Goal: Share content

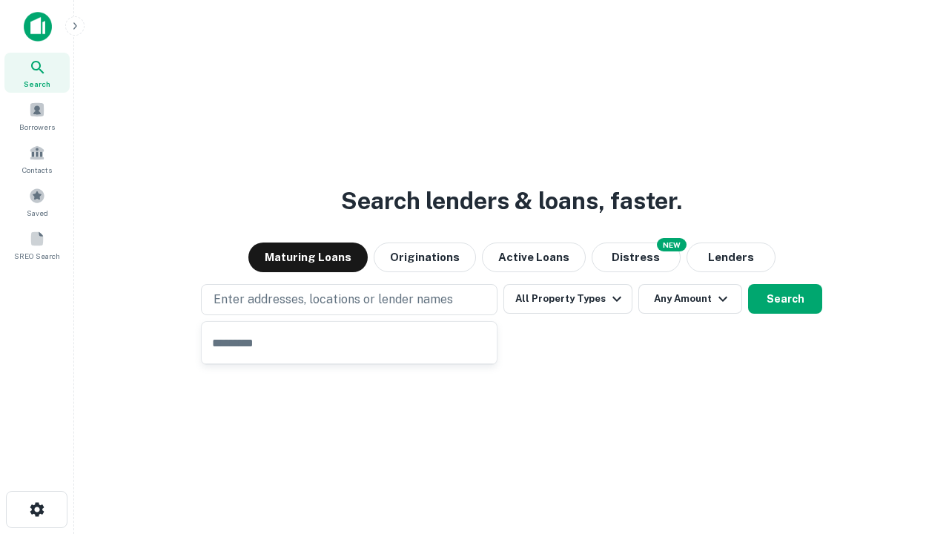
type input "**********"
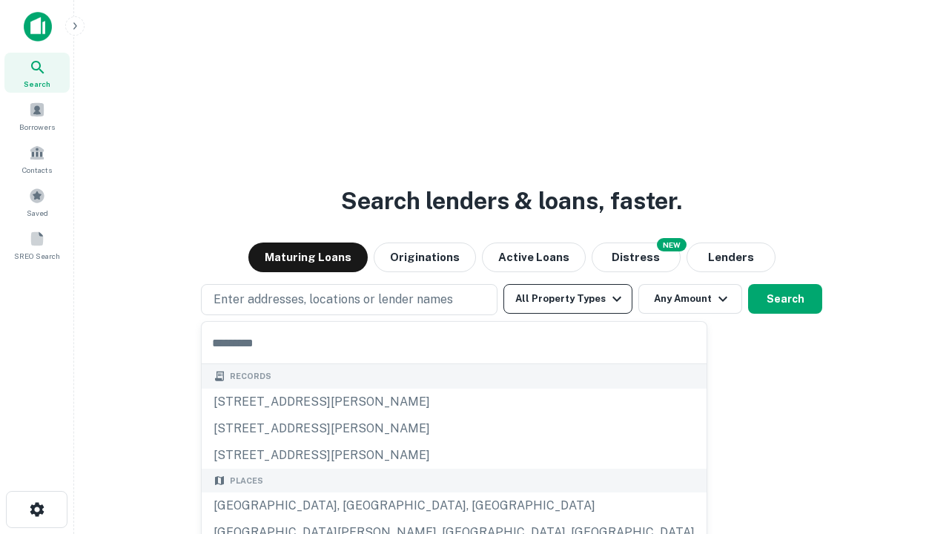
click at [568, 299] on button "All Property Types" at bounding box center [567, 299] width 129 height 30
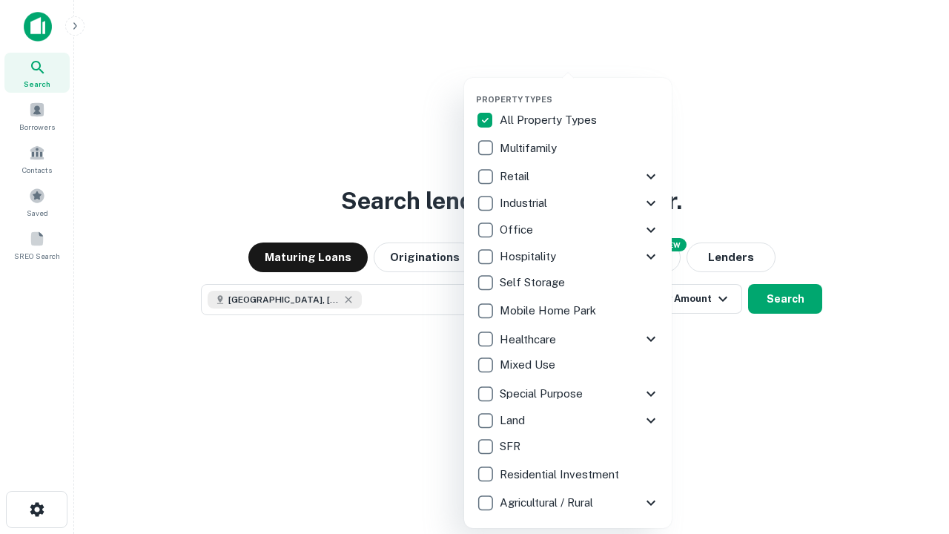
click at [580, 90] on button "button" at bounding box center [580, 90] width 208 height 1
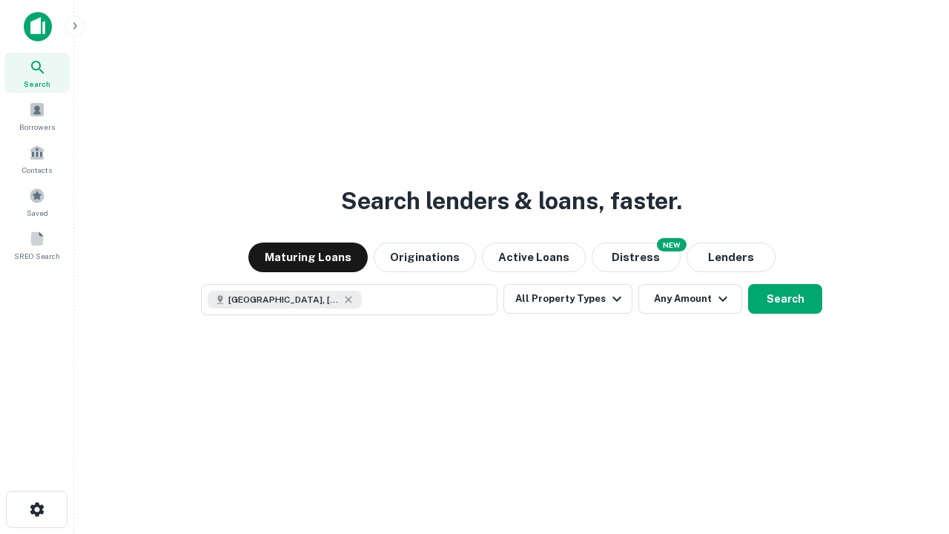
scroll to position [24, 0]
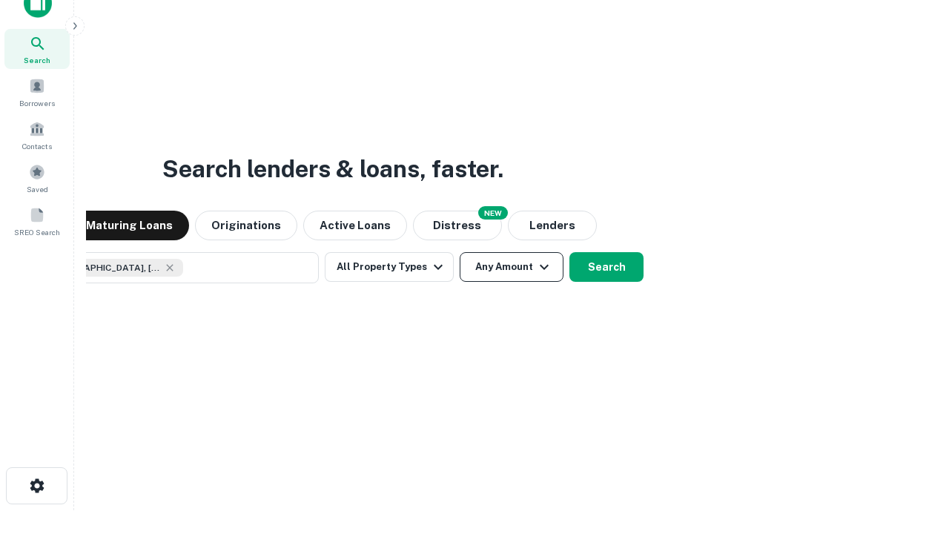
click at [460, 252] on button "Any Amount" at bounding box center [512, 267] width 104 height 30
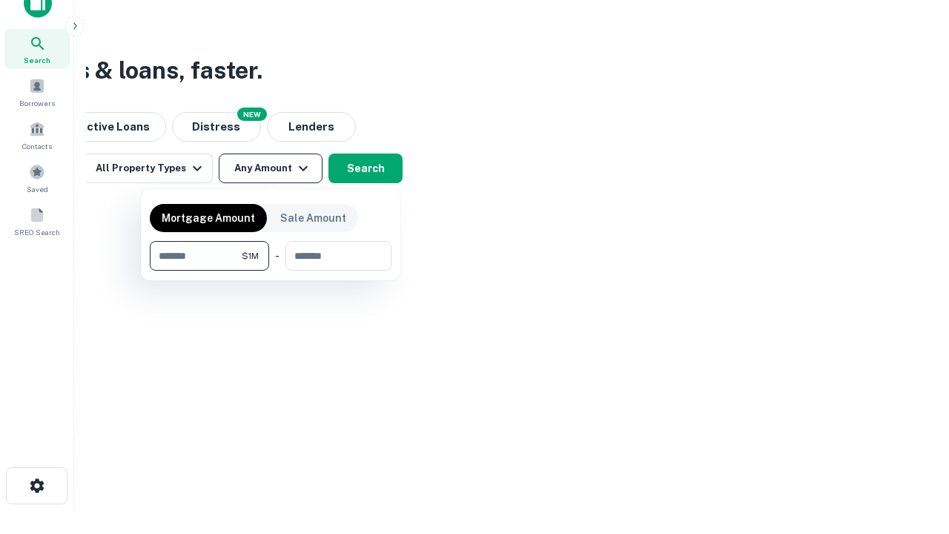
type input "*******"
click at [271, 271] on button "button" at bounding box center [271, 271] width 242 height 1
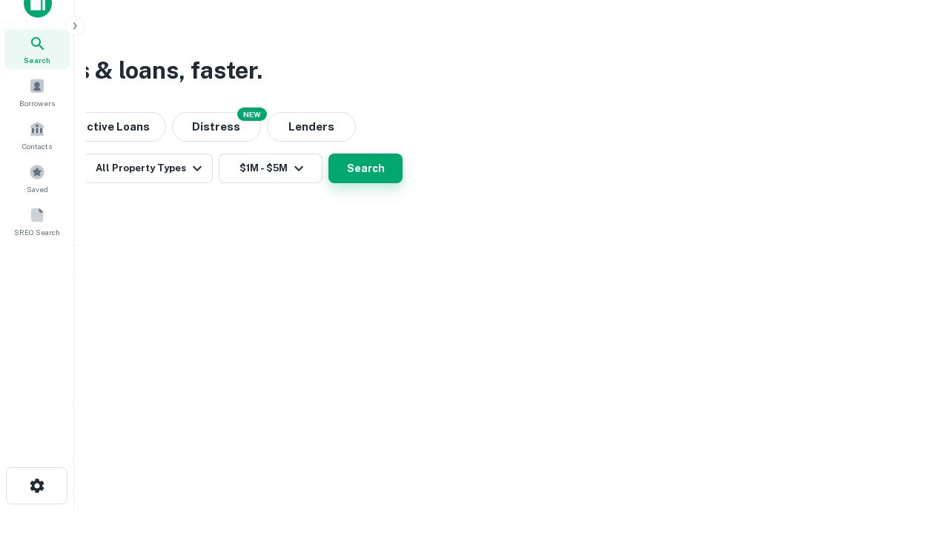
click at [402, 183] on button "Search" at bounding box center [365, 168] width 74 height 30
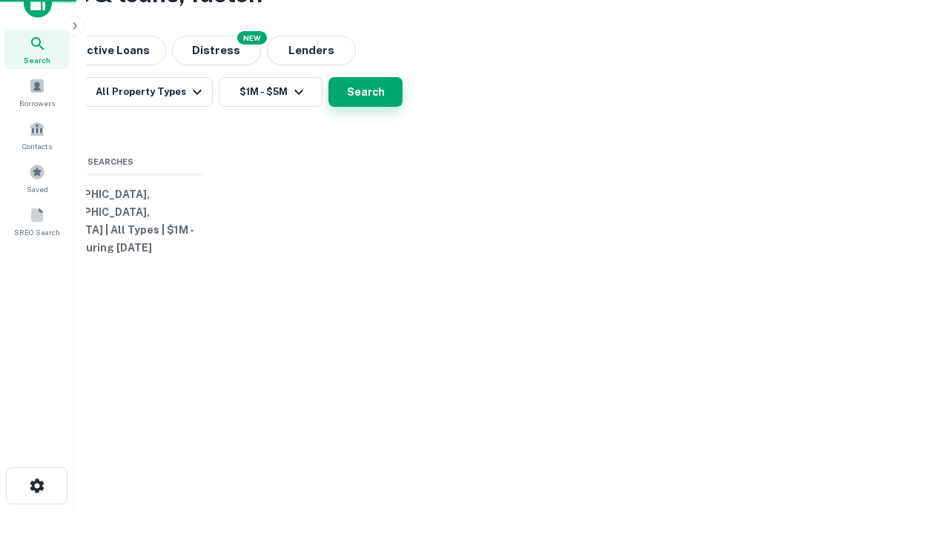
scroll to position [0, 273]
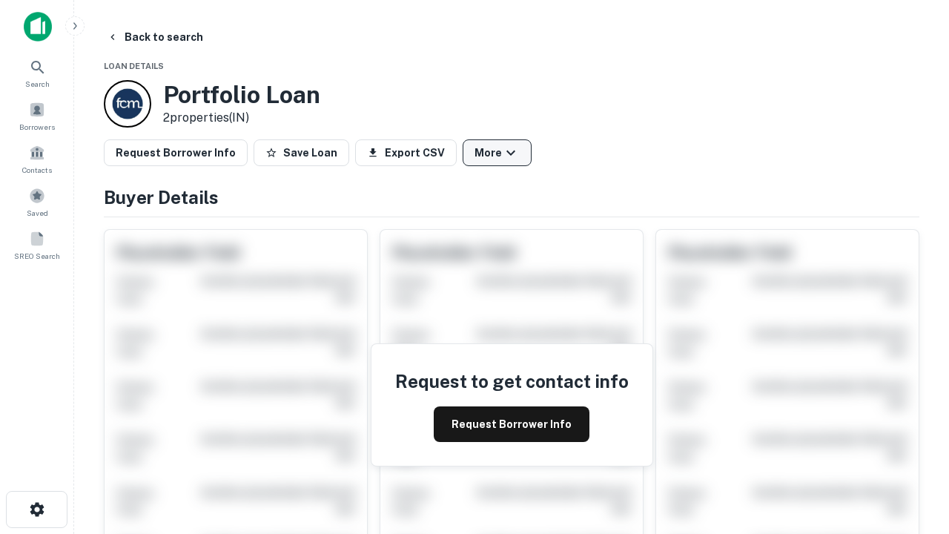
click at [497, 153] on button "More" at bounding box center [496, 152] width 69 height 27
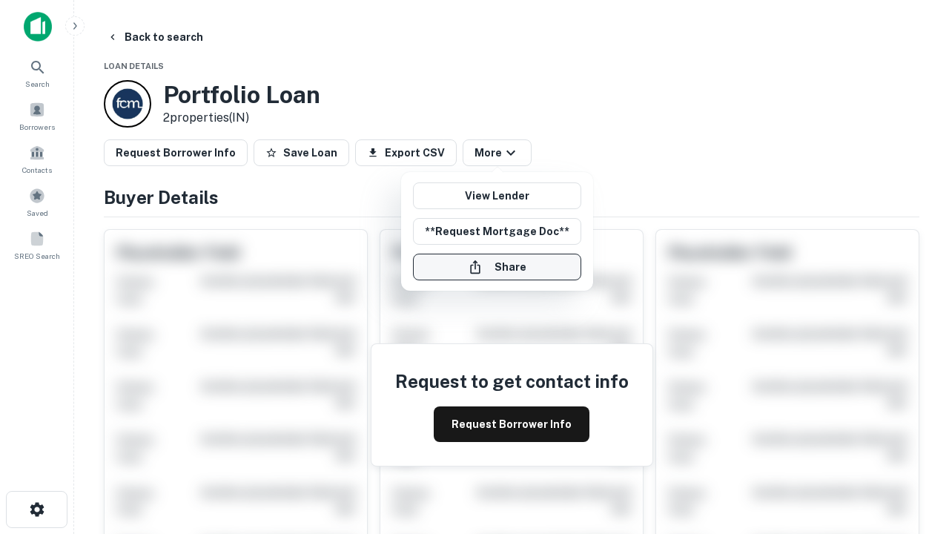
click at [497, 267] on button "Share" at bounding box center [497, 266] width 168 height 27
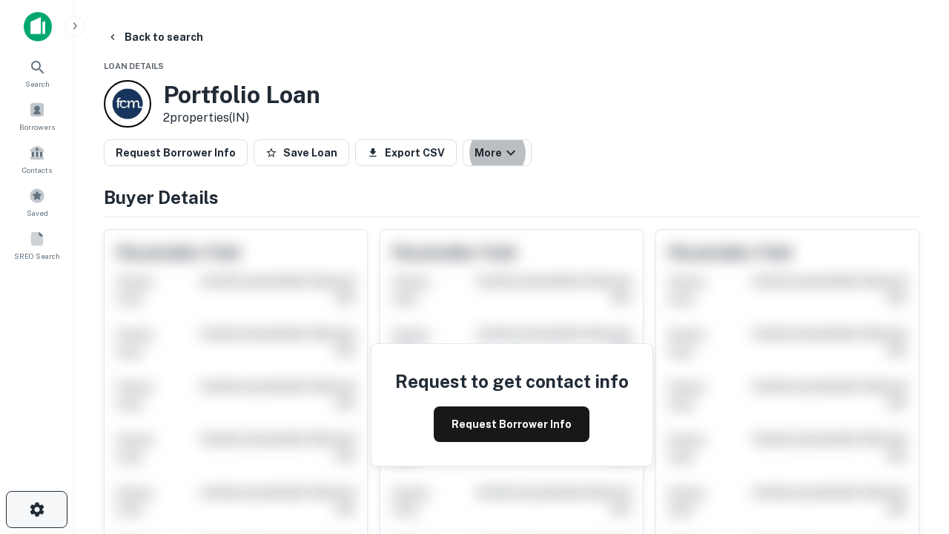
click at [36, 509] on icon "button" at bounding box center [37, 509] width 18 height 18
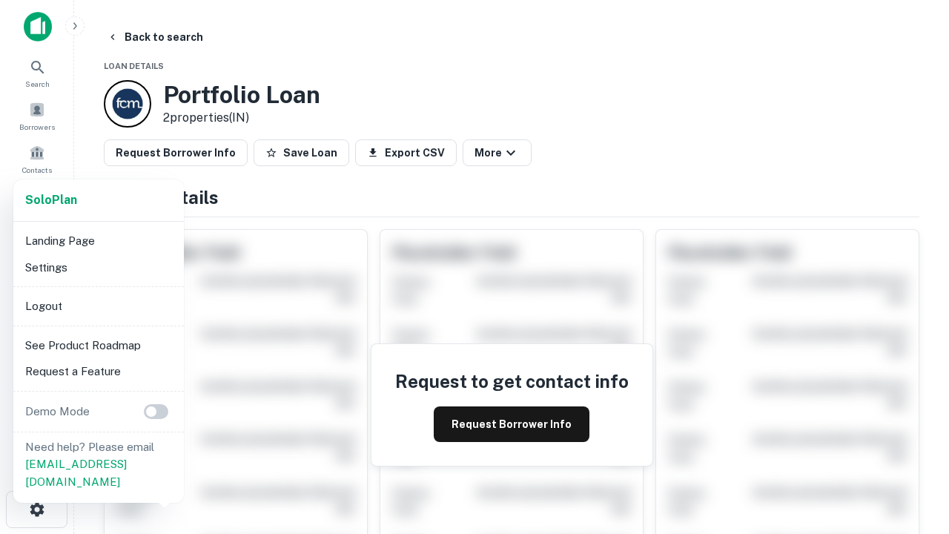
click at [98, 305] on li "Logout" at bounding box center [98, 306] width 159 height 27
